Goal: Navigation & Orientation: Find specific page/section

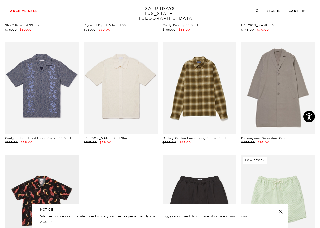
scroll to position [1302, 0]
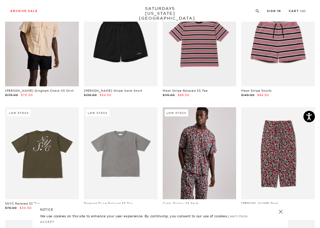
click at [280, 211] on link at bounding box center [280, 212] width 7 height 7
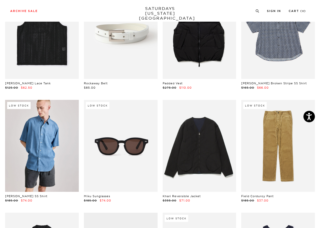
scroll to position [0, 0]
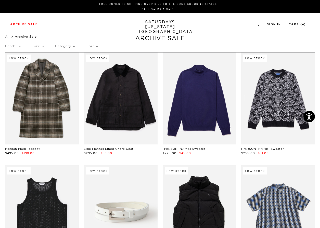
click at [65, 47] on p "Category" at bounding box center [65, 46] width 20 height 12
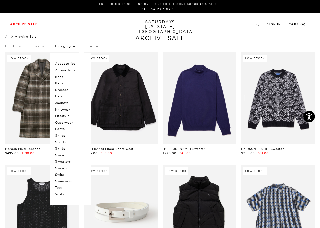
click at [64, 102] on p "Jackets" at bounding box center [70, 103] width 31 height 7
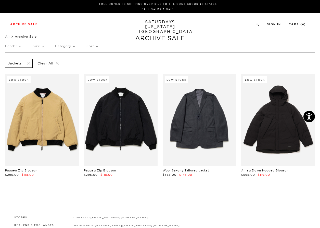
click at [12, 46] on p "Gender" at bounding box center [13, 46] width 16 height 12
click at [19, 45] on p "Gender" at bounding box center [13, 46] width 16 height 12
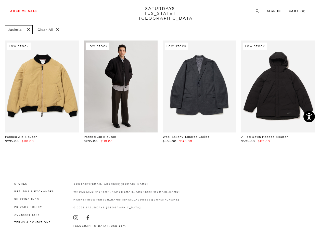
scroll to position [8, 0]
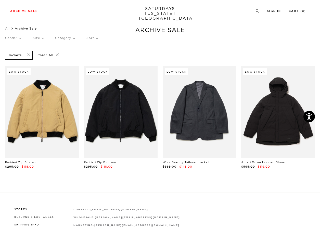
click at [62, 38] on p "Category" at bounding box center [65, 38] width 20 height 12
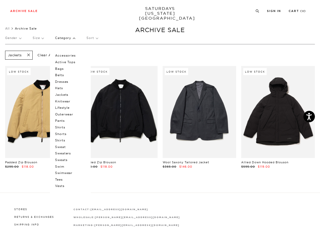
click at [72, 114] on p "Outerwear" at bounding box center [70, 114] width 31 height 7
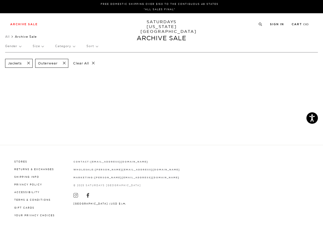
click at [27, 63] on span at bounding box center [27, 63] width 11 height 5
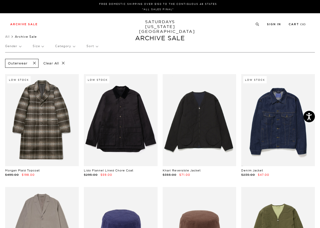
click at [60, 46] on p "Category" at bounding box center [65, 46] width 20 height 12
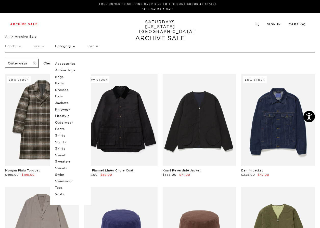
click at [62, 110] on p "Knitwear" at bounding box center [70, 109] width 31 height 7
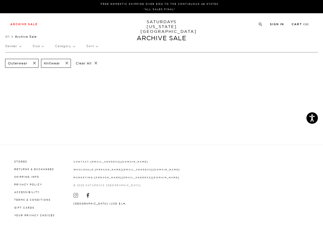
click at [35, 62] on span at bounding box center [33, 63] width 11 height 5
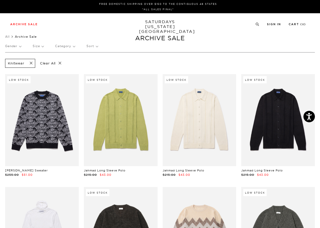
click at [32, 64] on span at bounding box center [29, 63] width 11 height 5
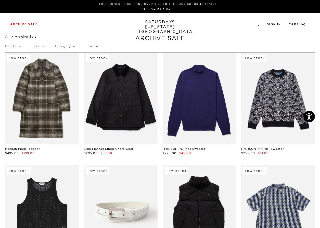
click at [64, 47] on p "Category" at bounding box center [65, 46] width 20 height 12
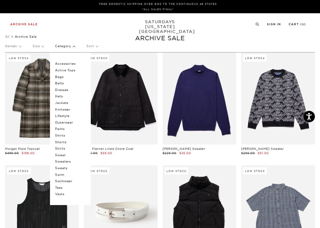
click at [68, 116] on p "Lifestyle" at bounding box center [70, 116] width 31 height 7
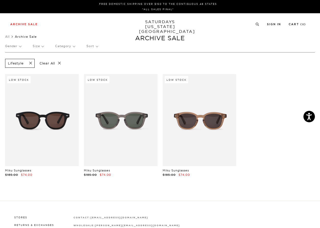
click at [166, 22] on link "SATURDAYS [US_STATE][GEOGRAPHIC_DATA]" at bounding box center [160, 26] width 42 height 15
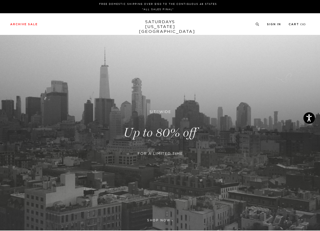
click at [165, 25] on link "SATURDAYS [US_STATE][GEOGRAPHIC_DATA]" at bounding box center [160, 26] width 42 height 15
